Goal: Task Accomplishment & Management: Manage account settings

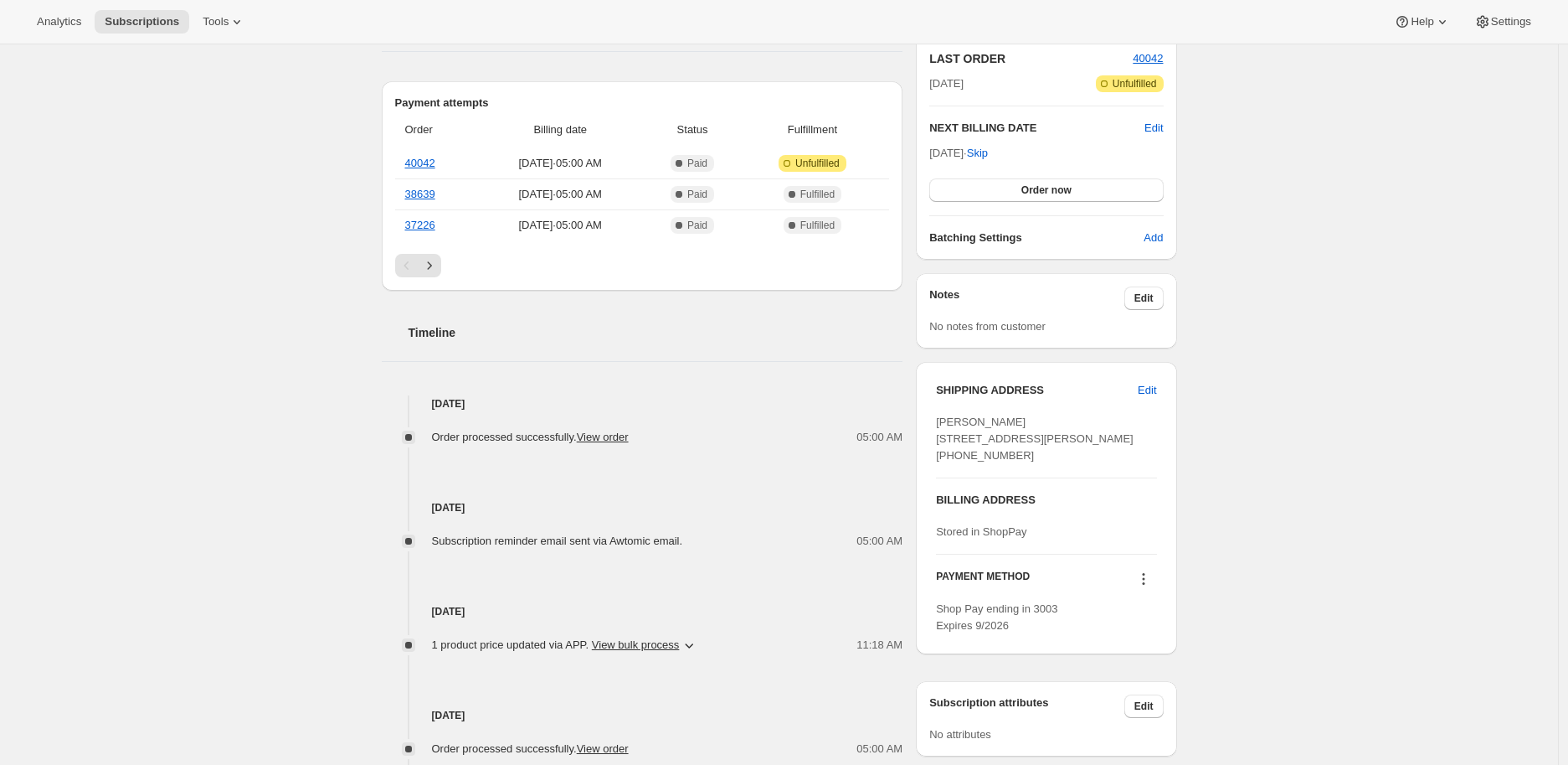
scroll to position [279, 0]
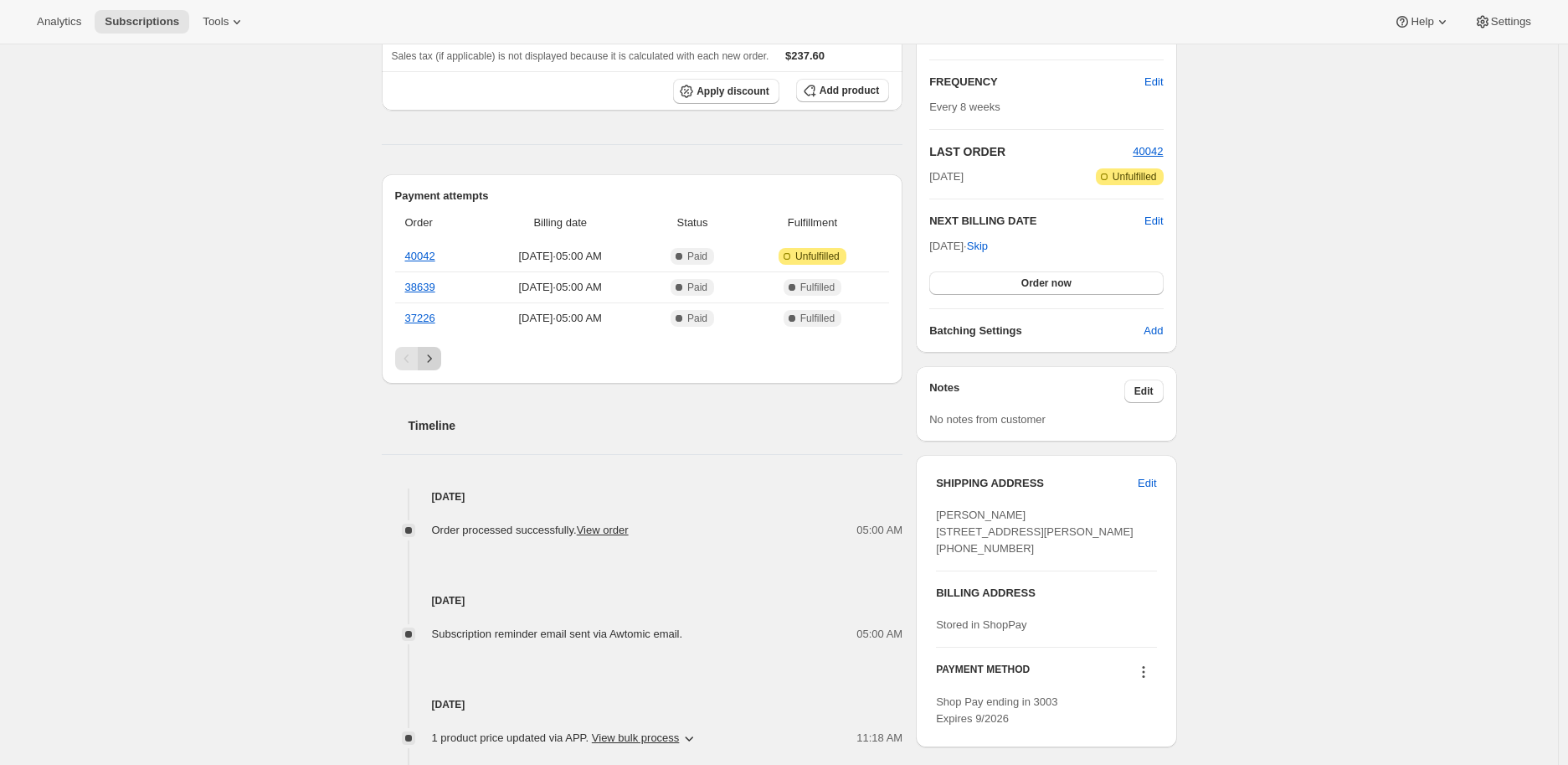
click at [438, 357] on icon "Next" at bounding box center [429, 358] width 17 height 17
click at [412, 356] on icon "Previous" at bounding box center [406, 358] width 17 height 17
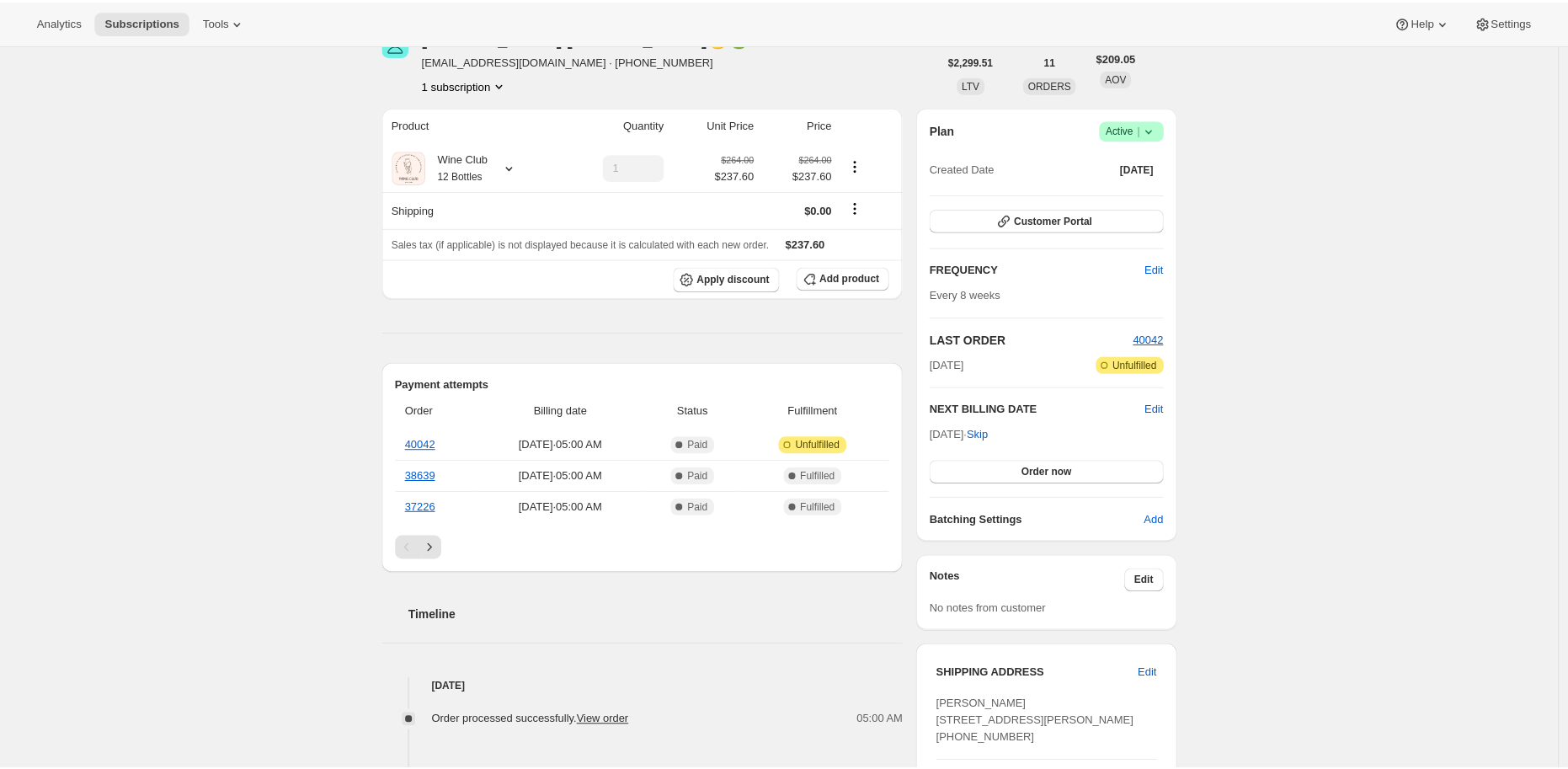
scroll to position [0, 0]
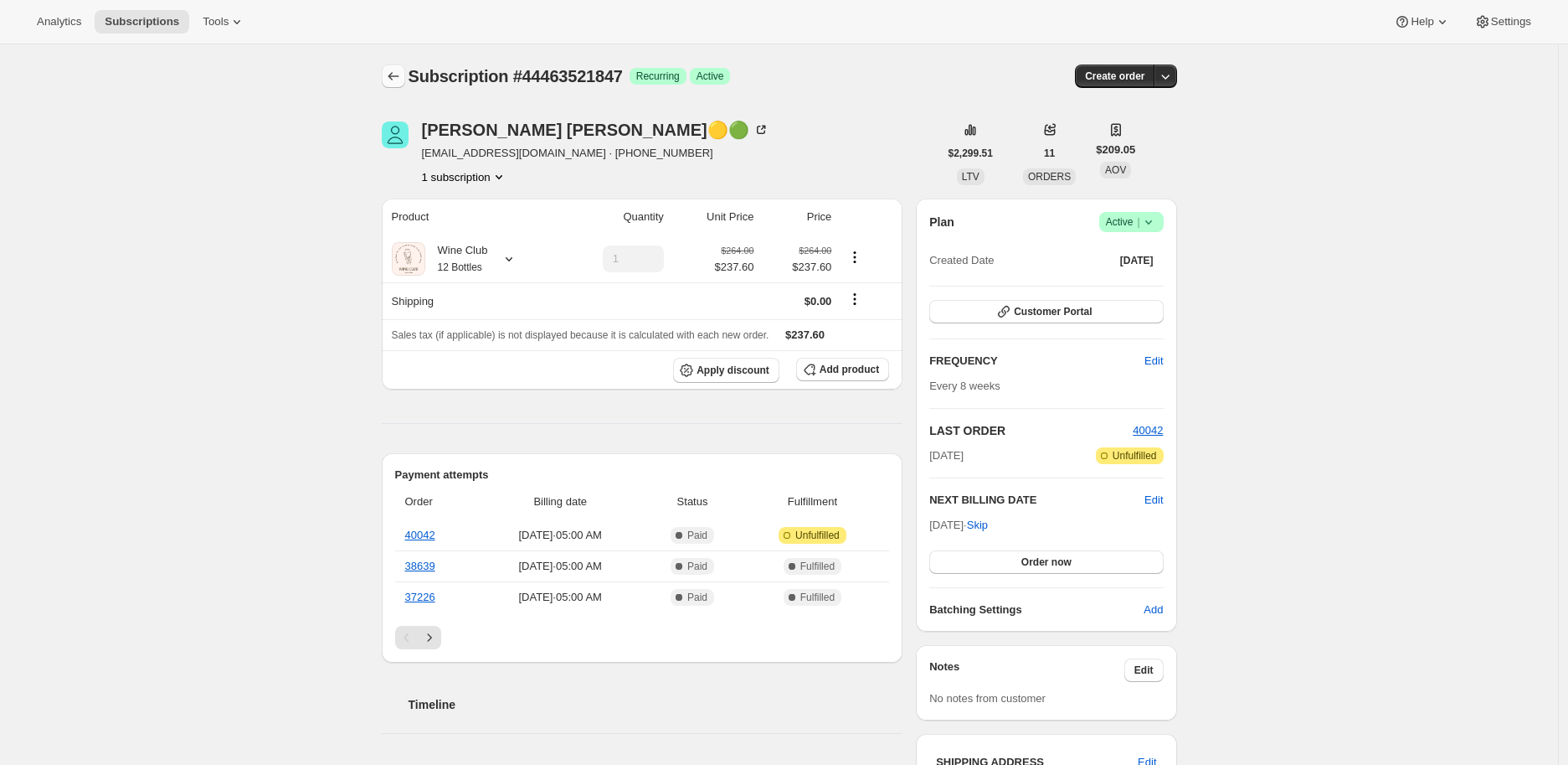
click at [398, 69] on icon "Subscriptions" at bounding box center [393, 75] width 17 height 17
click at [1163, 495] on span "Edit" at bounding box center [1154, 499] width 19 height 17
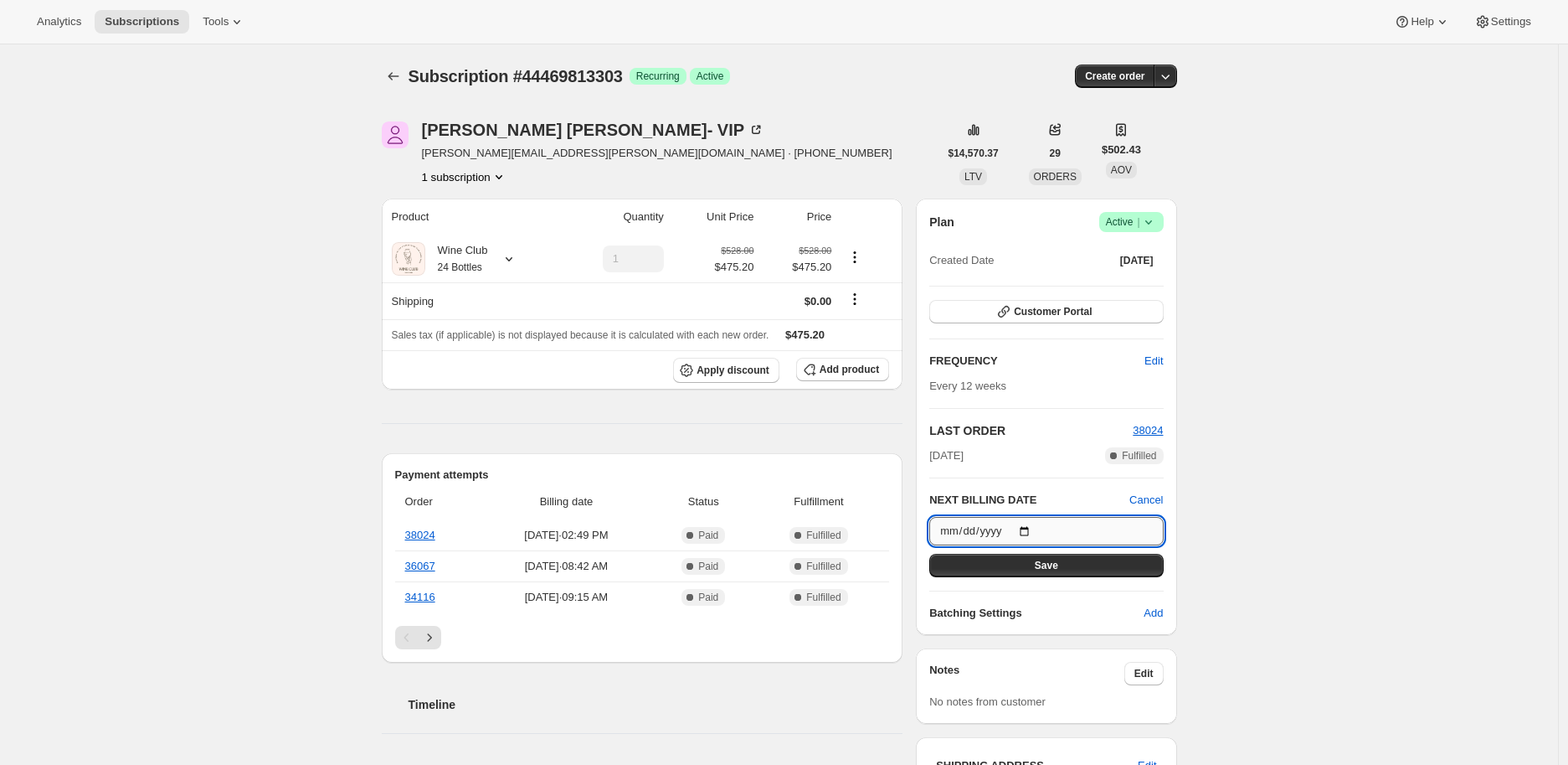
click at [1038, 527] on input "[DATE]" at bounding box center [1046, 531] width 234 height 29
type input "[DATE]"
click at [1042, 562] on span "Save" at bounding box center [1047, 566] width 24 height 14
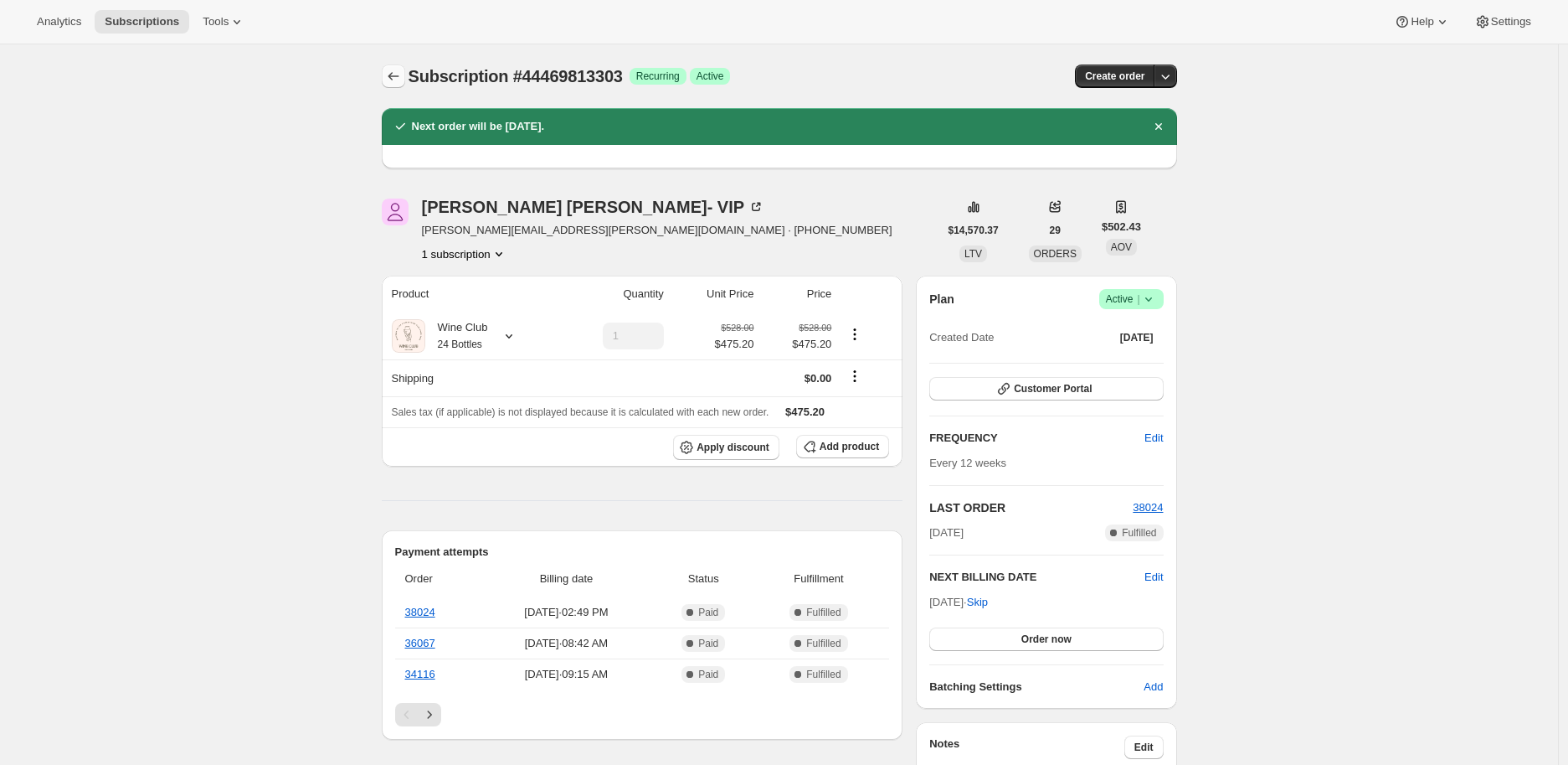
click at [388, 73] on icon "Subscriptions" at bounding box center [393, 75] width 17 height 17
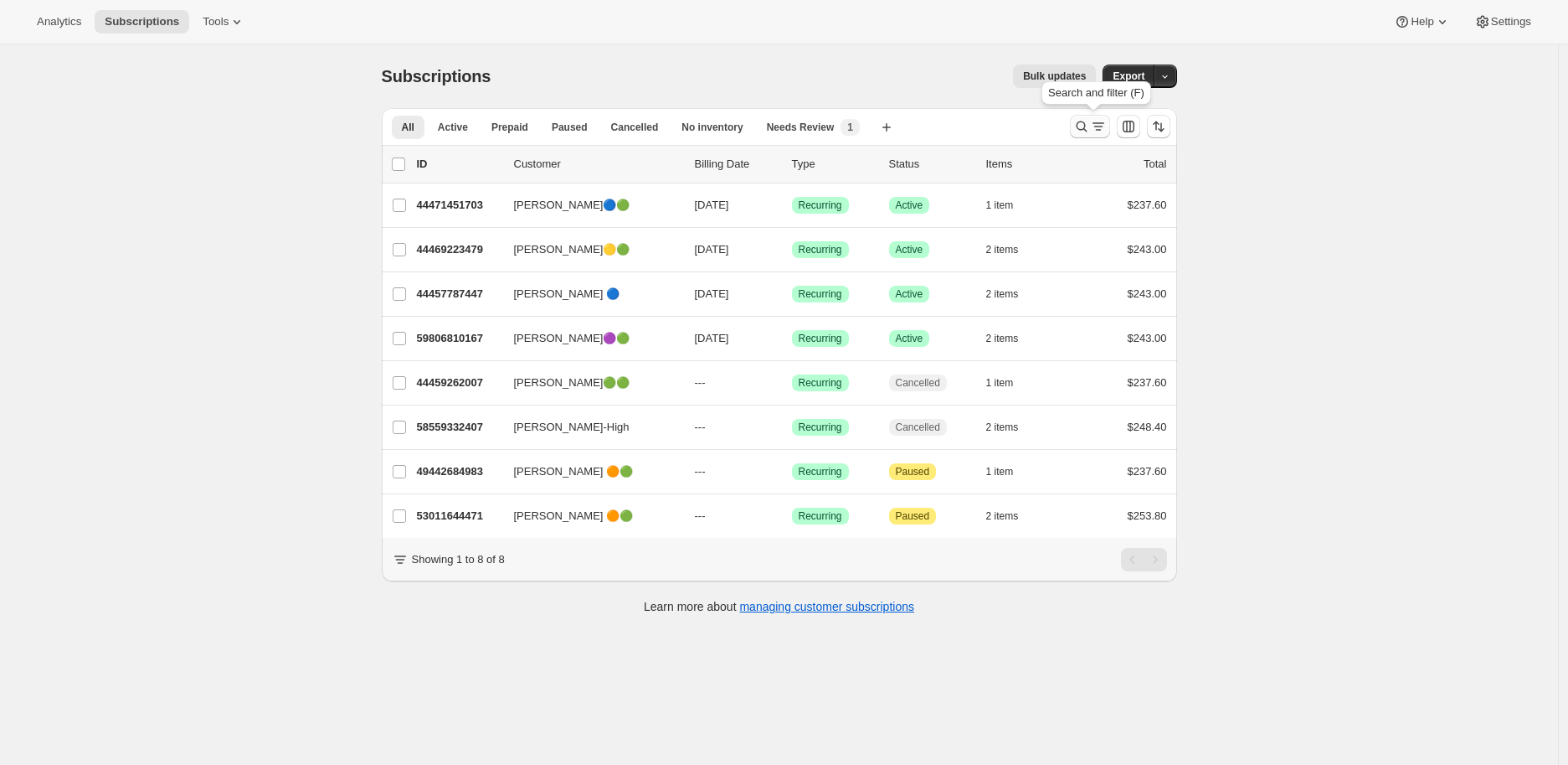
click at [1081, 122] on icon "Search and filter results" at bounding box center [1082, 126] width 17 height 17
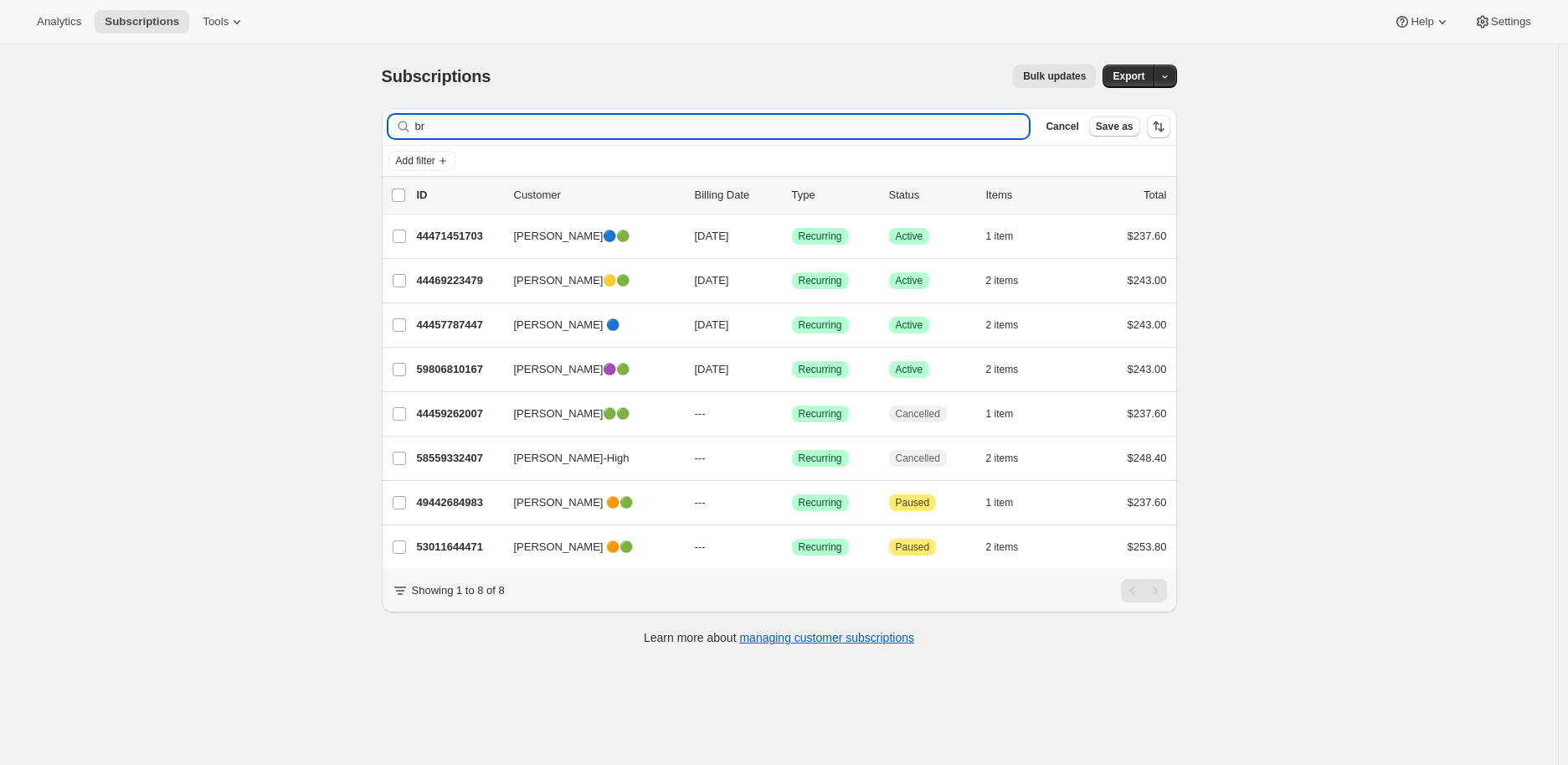
type input "b"
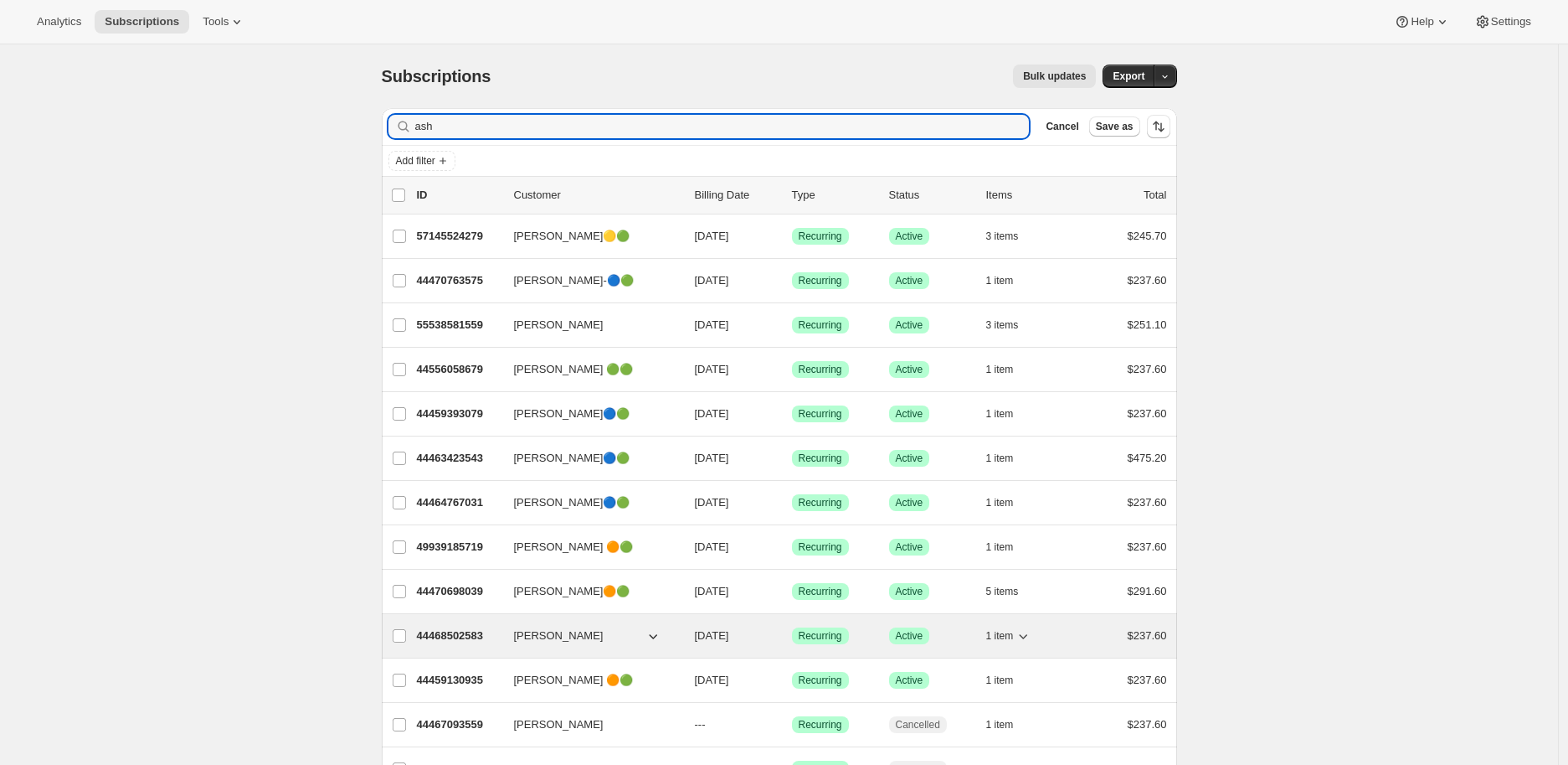
type input "ash"
click at [445, 633] on p "44468502583" at bounding box center [459, 635] width 84 height 17
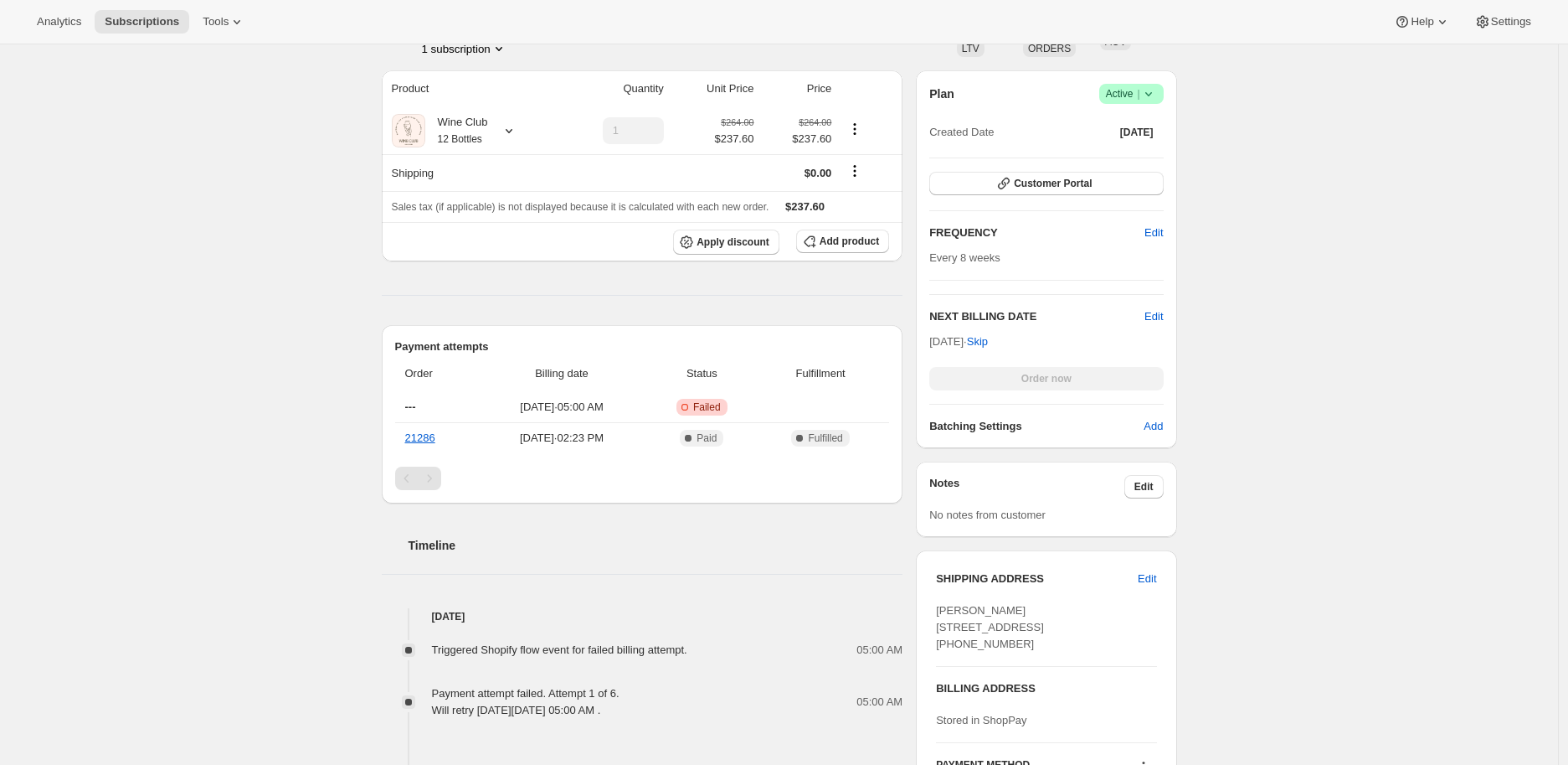
scroll to position [465, 0]
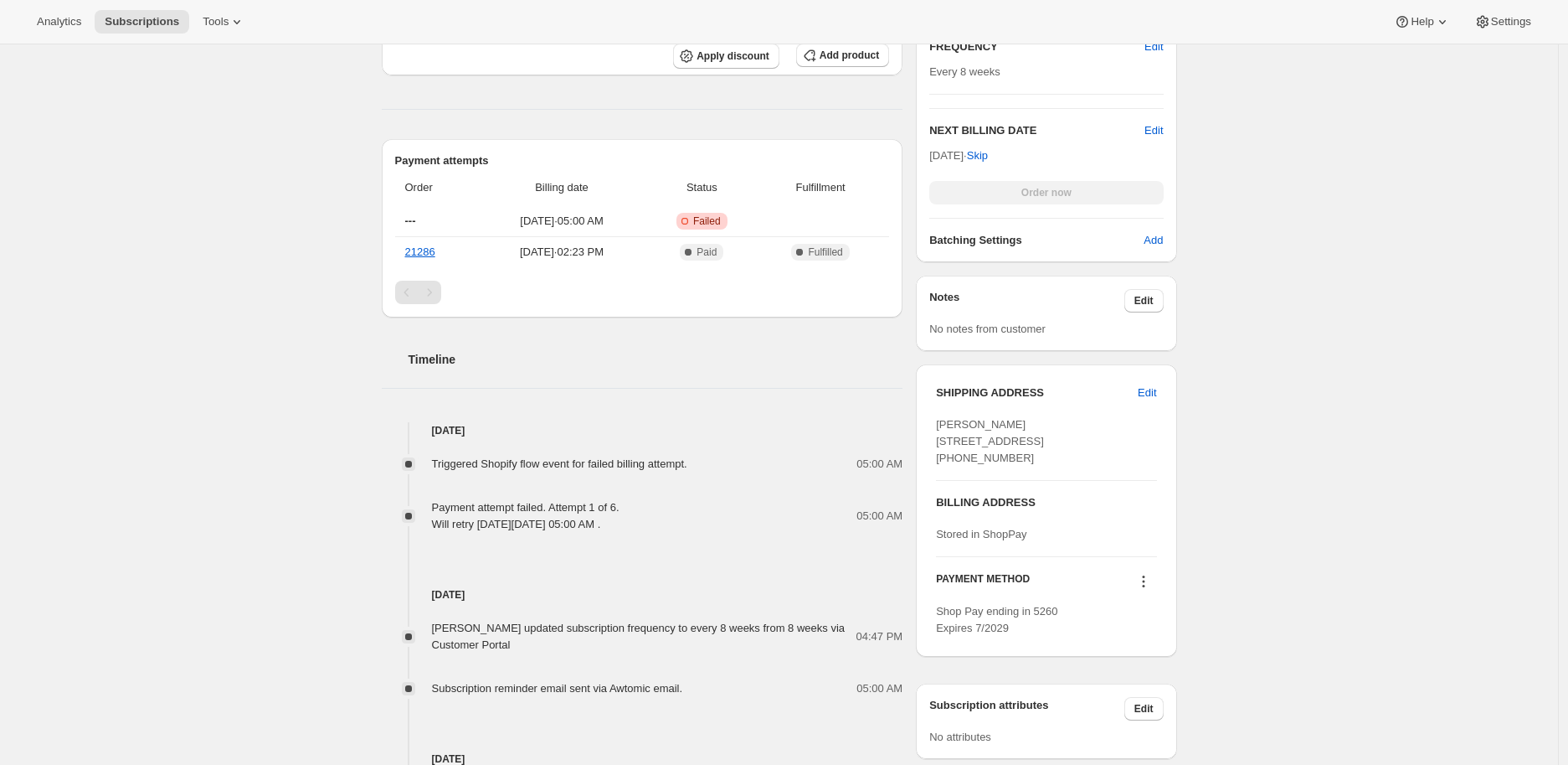
click at [1147, 590] on icon at bounding box center [1143, 581] width 17 height 17
click at [1142, 648] on span "Send link to update card" at bounding box center [1148, 645] width 117 height 13
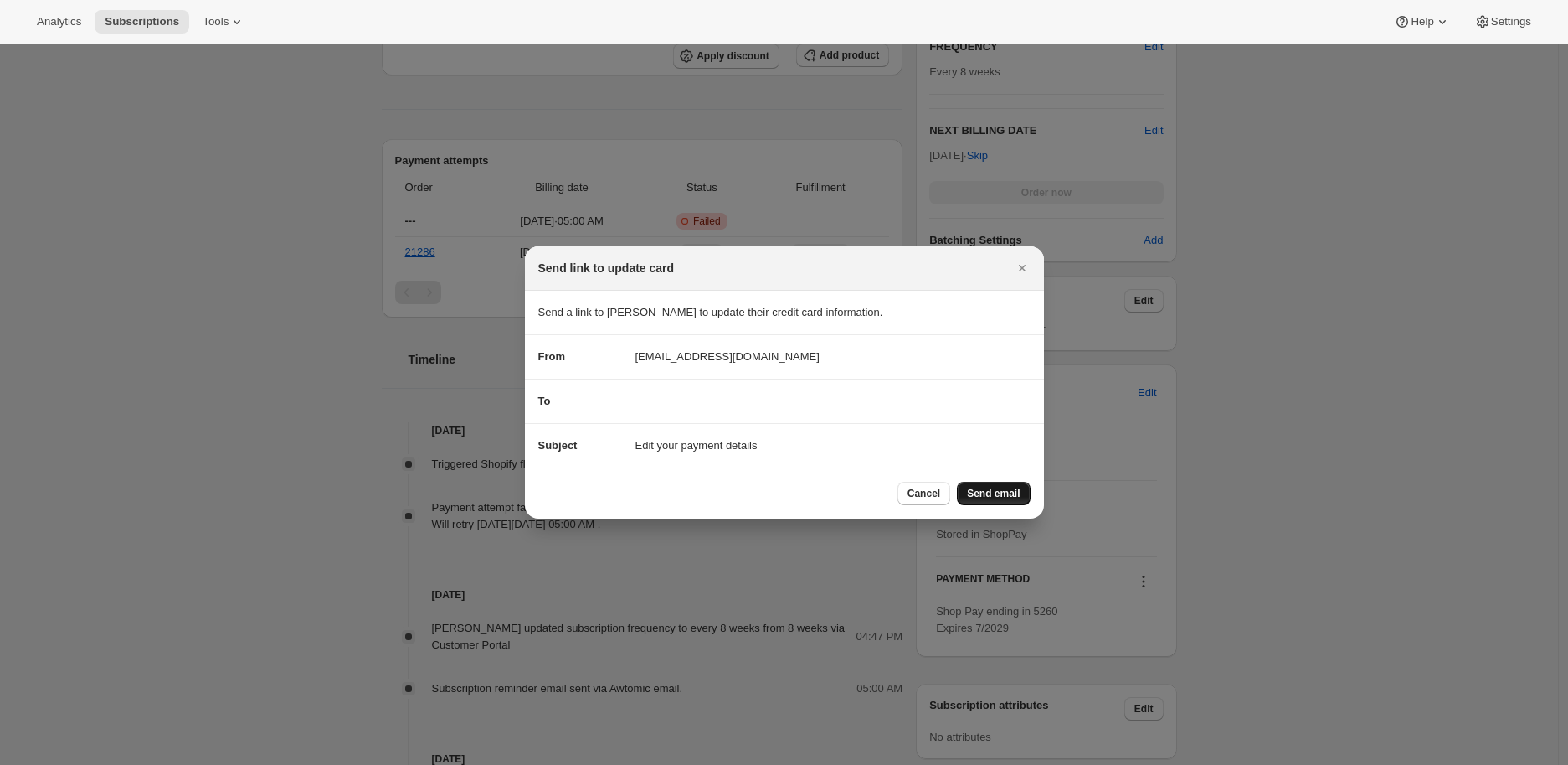
click at [992, 489] on span "Send email" at bounding box center [993, 493] width 52 height 14
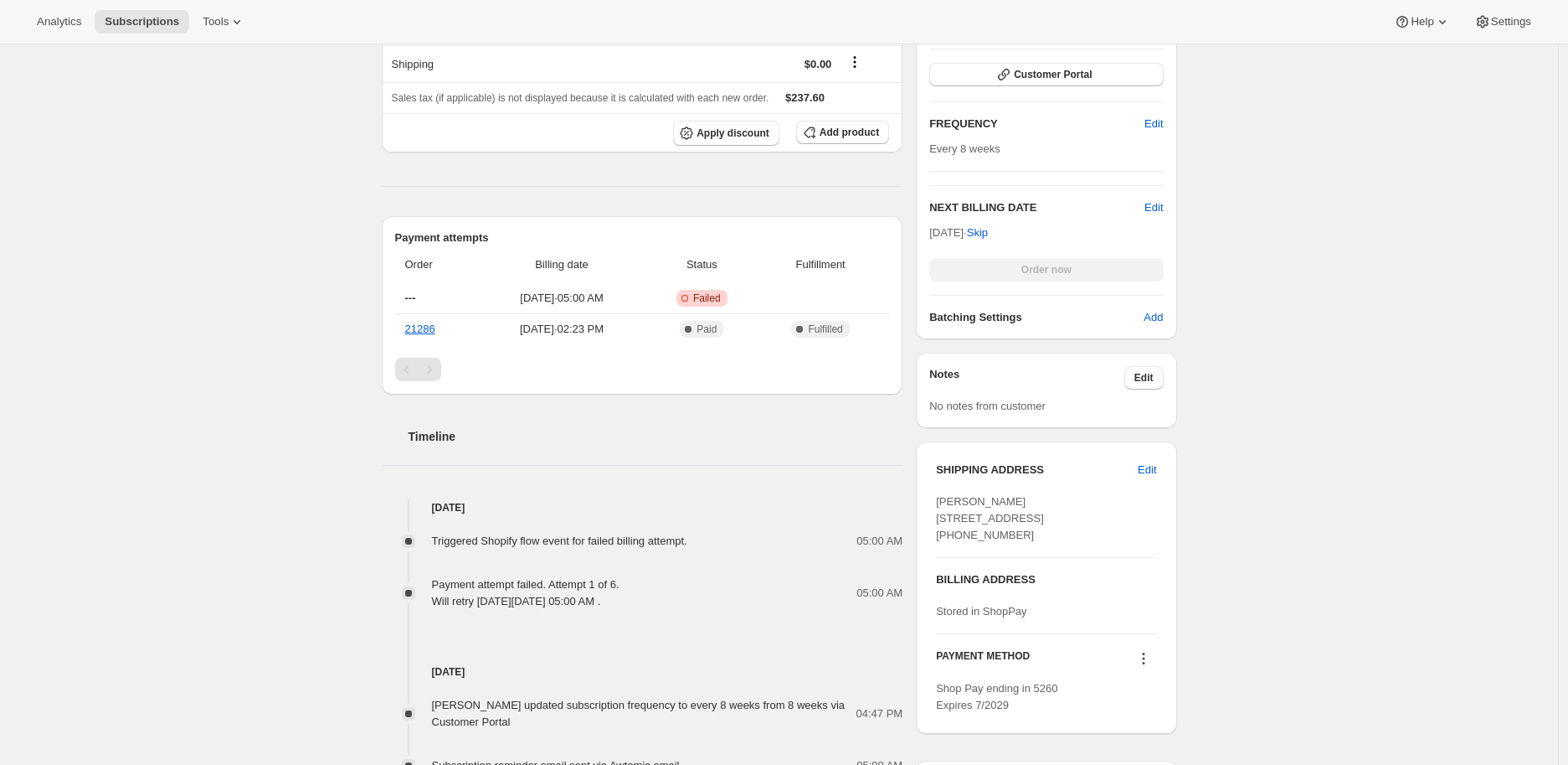
scroll to position [372, 0]
